Goal: Information Seeking & Learning: Find specific fact

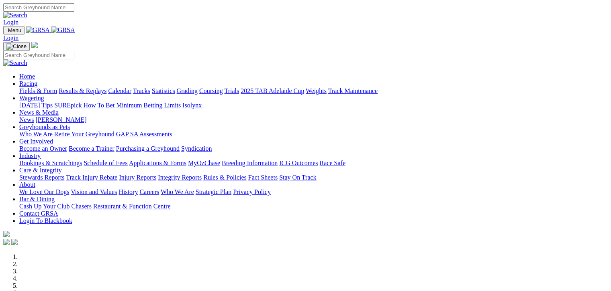
click at [30, 88] on link "Fields & Form" at bounding box center [38, 91] width 38 height 7
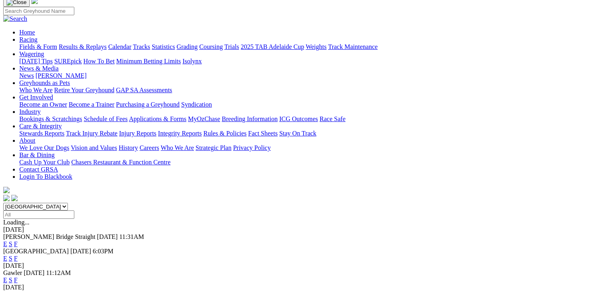
scroll to position [30, 0]
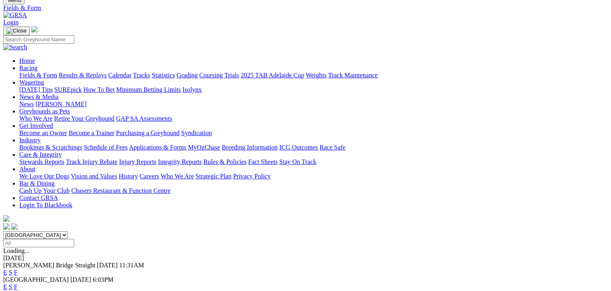
click at [18, 269] on link "F" at bounding box center [16, 272] width 4 height 7
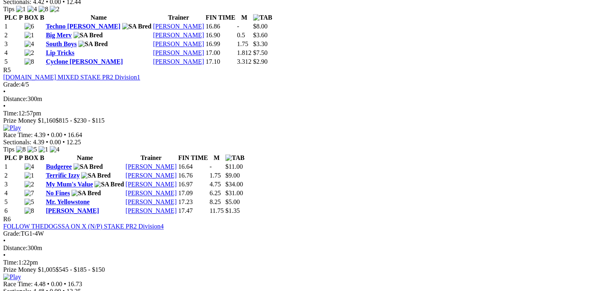
scroll to position [903, 0]
